Goal: Navigation & Orientation: Find specific page/section

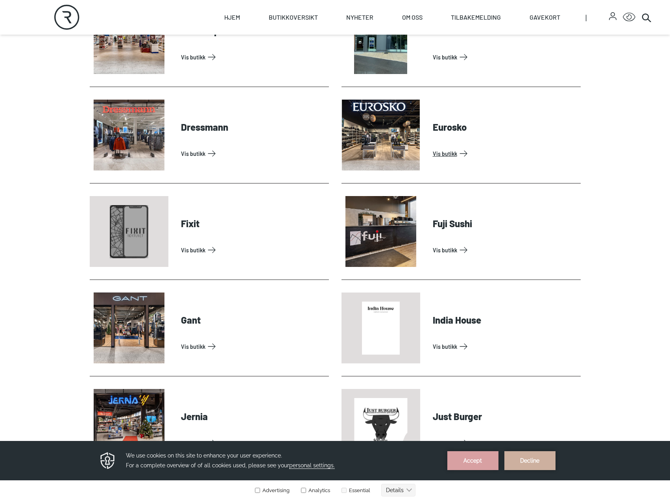
scroll to position [315, 0]
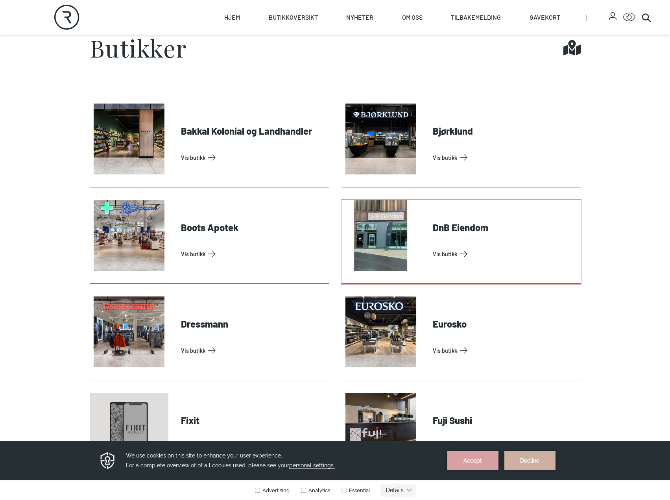
click at [453, 254] on link "Vis butikk" at bounding box center [505, 253] width 145 height 13
click at [447, 253] on link "Vis butikk" at bounding box center [505, 253] width 145 height 13
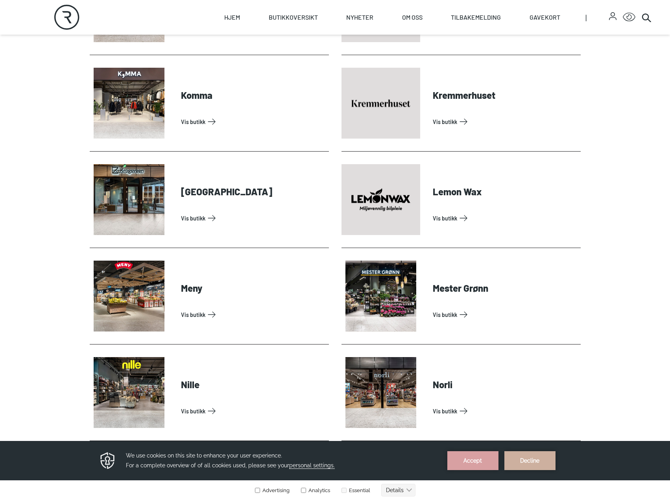
scroll to position [1220, 0]
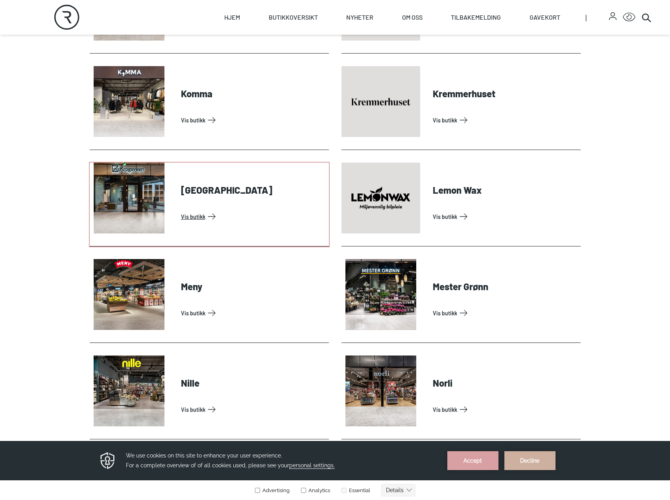
click at [181, 210] on link "Vis butikk" at bounding box center [253, 216] width 145 height 13
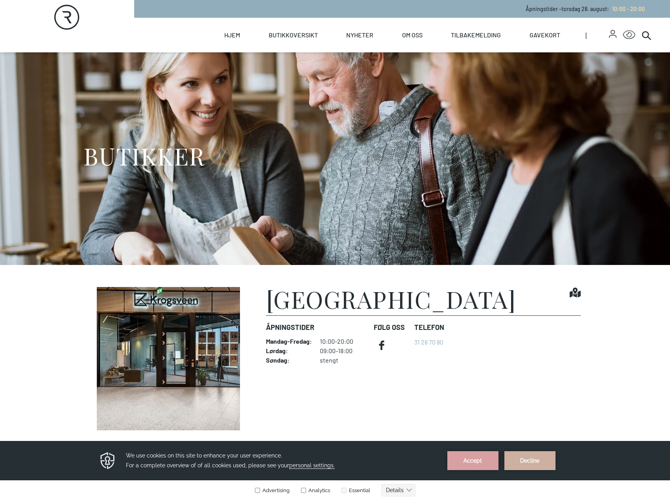
scroll to position [197, 0]
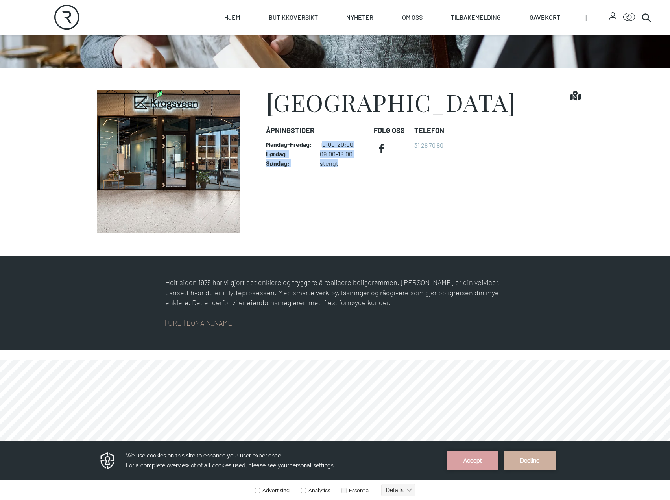
drag, startPoint x: 322, startPoint y: 144, endPoint x: 357, endPoint y: 176, distance: 47.3
click at [357, 176] on figcaption "[PERSON_NAME] Find it! Åpningstider Mandag - Fredag : 10:00-20:00 Lørdag : 09:0…" at bounding box center [423, 161] width 315 height 143
drag, startPoint x: 339, startPoint y: 164, endPoint x: 318, endPoint y: 150, distance: 25.7
click at [318, 150] on div "Åpningstider Mandag - Fredag : 10:00-20:00 Lørdag : 09:00-18:00 Søndag : stengt" at bounding box center [317, 146] width 102 height 55
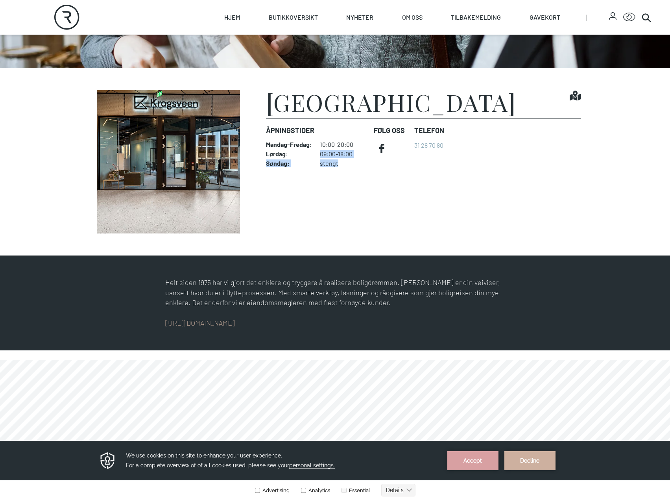
click at [343, 160] on dd "stengt" at bounding box center [344, 163] width 48 height 8
drag, startPoint x: 349, startPoint y: 167, endPoint x: 305, endPoint y: 140, distance: 51.6
click at [305, 140] on div "Åpningstider Mandag - Fredag : 10:00-20:00 Lørdag : 09:00-18:00 Søndag : stengt" at bounding box center [317, 146] width 102 height 55
click at [333, 160] on dd "stengt" at bounding box center [344, 163] width 48 height 8
click at [309, 142] on dt "Mandag - Fredag :" at bounding box center [289, 144] width 46 height 8
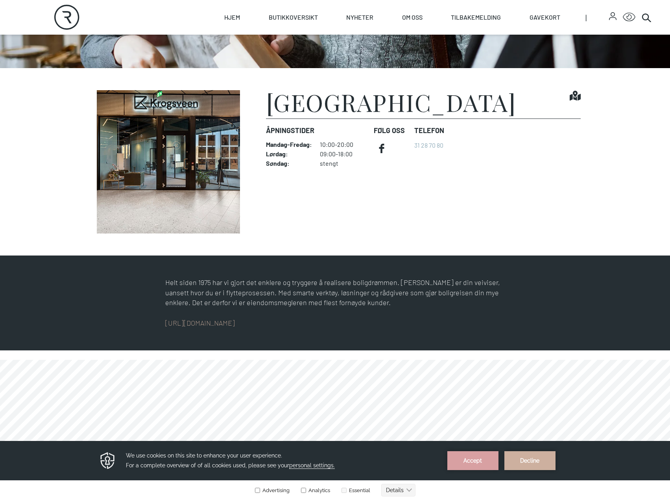
scroll to position [118, 0]
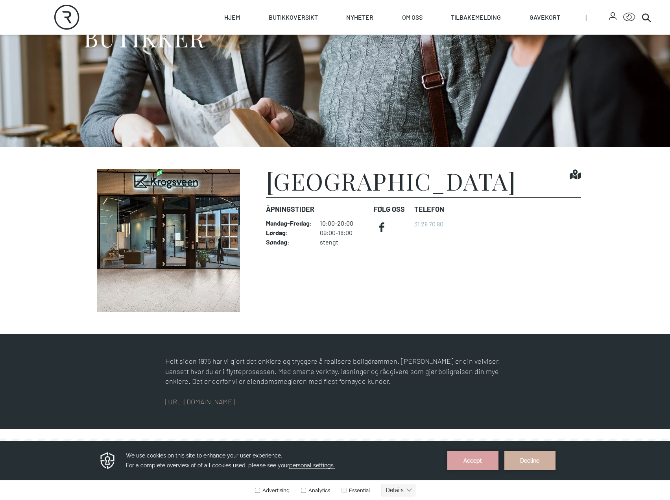
click at [576, 177] on icon at bounding box center [575, 175] width 11 height 10
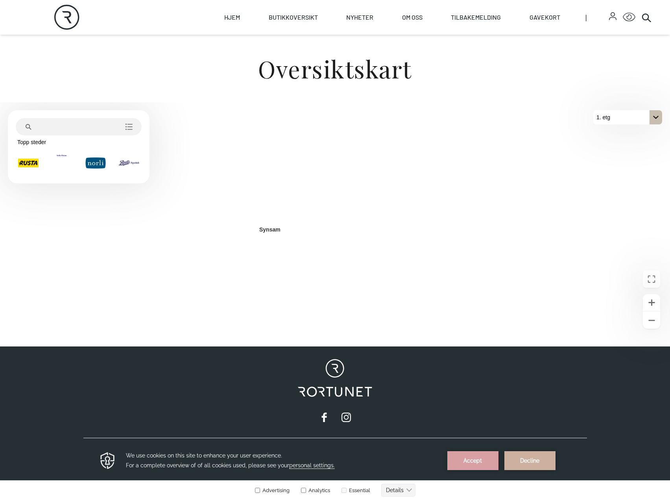
scroll to position [236, 0]
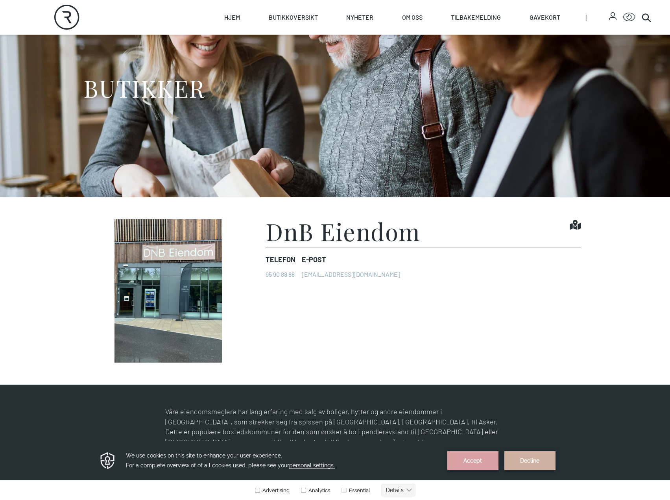
scroll to position [118, 0]
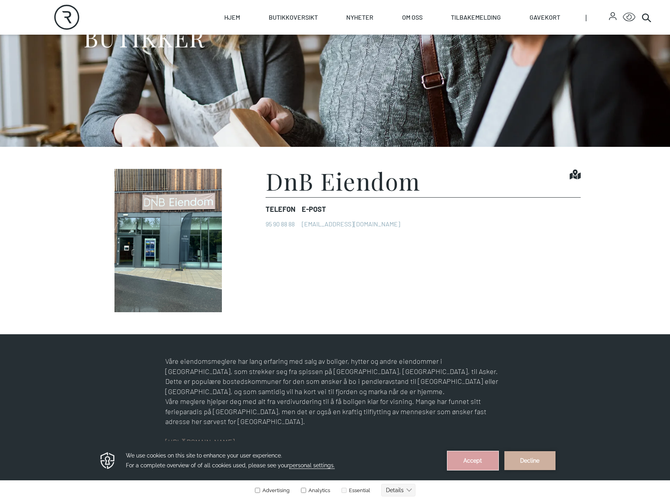
click at [464, 461] on button "Accept" at bounding box center [472, 460] width 51 height 19
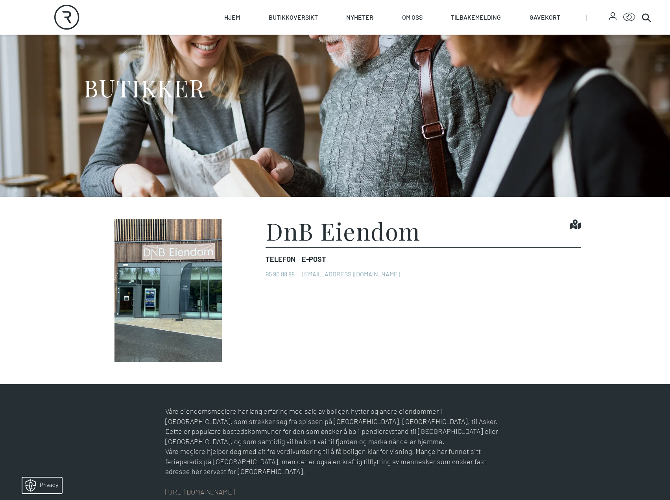
scroll to position [0, 0]
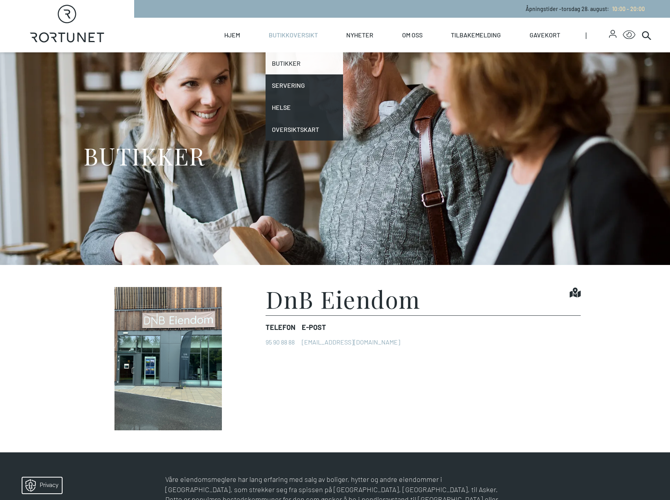
click at [286, 65] on link "Butikker" at bounding box center [305, 63] width 78 height 22
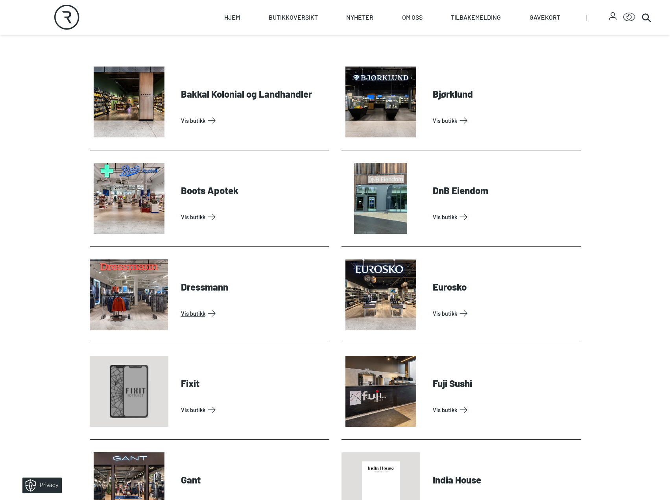
scroll to position [354, 0]
